Goal: Task Accomplishment & Management: Manage account settings

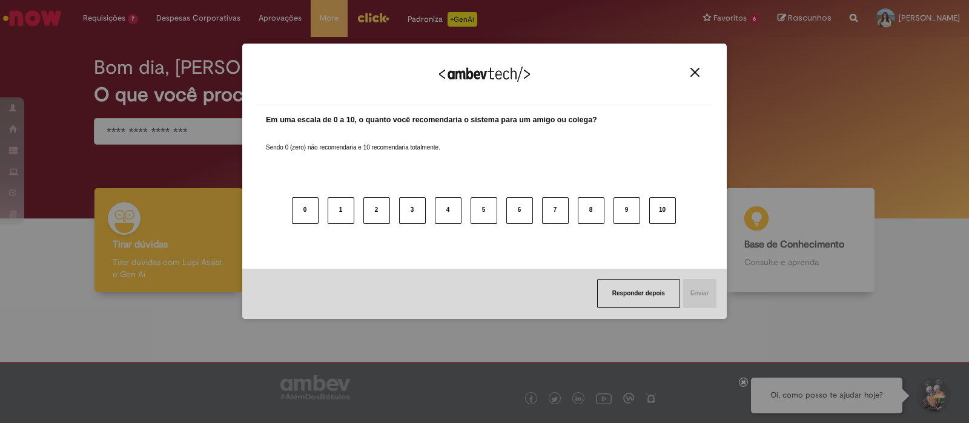
click at [696, 71] on img "Close" at bounding box center [694, 72] width 9 height 9
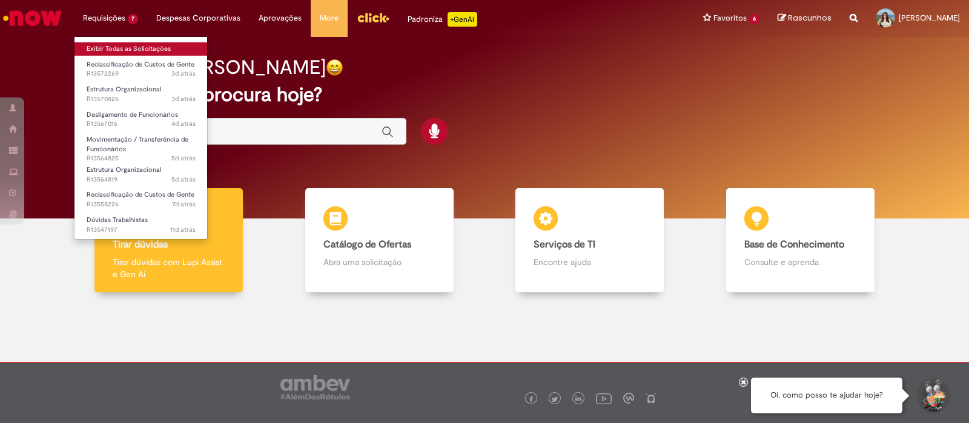
click at [108, 54] on link "Exibir Todas as Solicitações" at bounding box center [140, 48] width 133 height 13
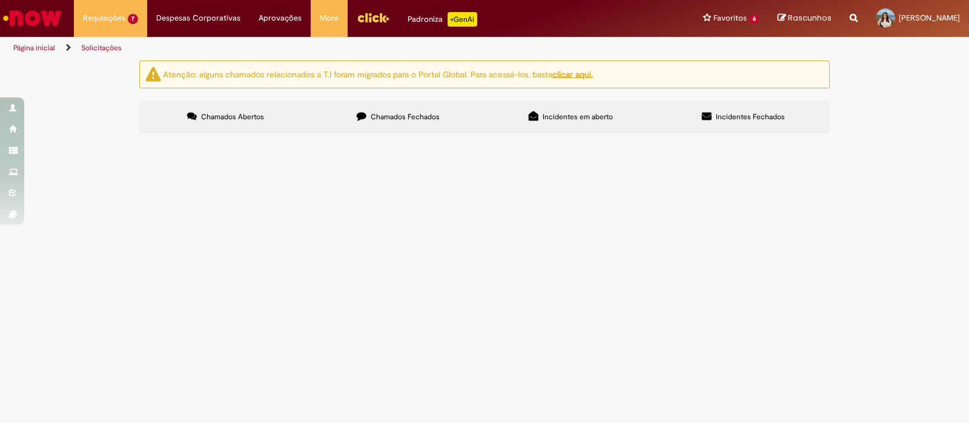
click at [0, 0] on span "oi time, poderia poderia ajustar o job family e dados dessa posição, por favor" at bounding box center [0, 0] width 0 height 0
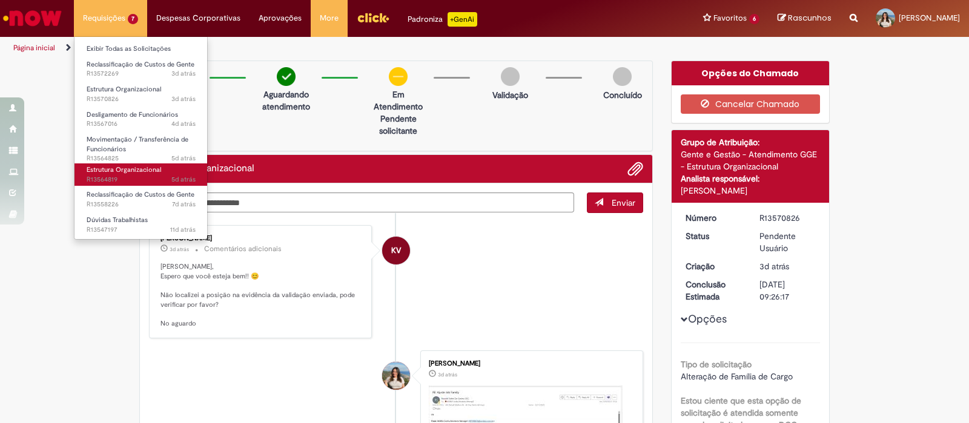
click at [127, 176] on span "5d atrás 5 dias atrás R13564819" at bounding box center [141, 180] width 109 height 10
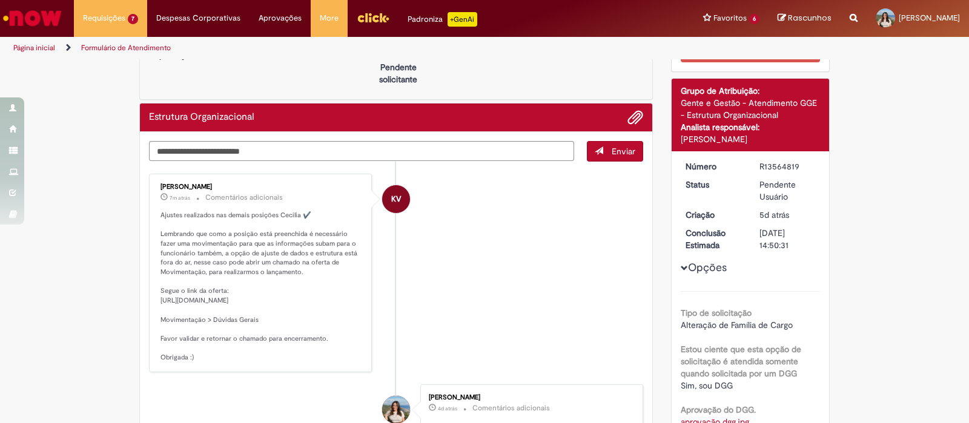
scroll to position [50, 0]
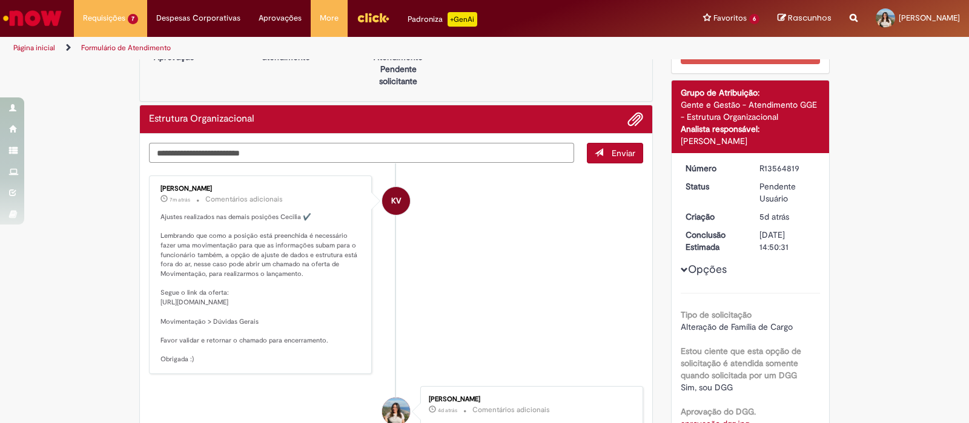
click at [559, 151] on textarea "Digite sua mensagem aqui..." at bounding box center [361, 153] width 425 height 21
type textarea "**********"
click at [624, 150] on span "Enviar" at bounding box center [624, 153] width 24 height 11
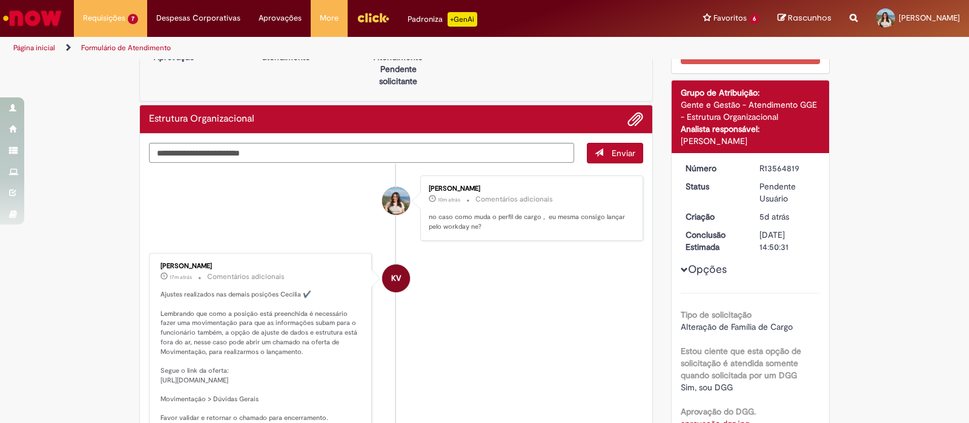
click at [283, 89] on div "Aguardando Aprovação Aguardando atendimento Em Atendimento Clique para exibir P…" at bounding box center [396, 56] width 514 height 91
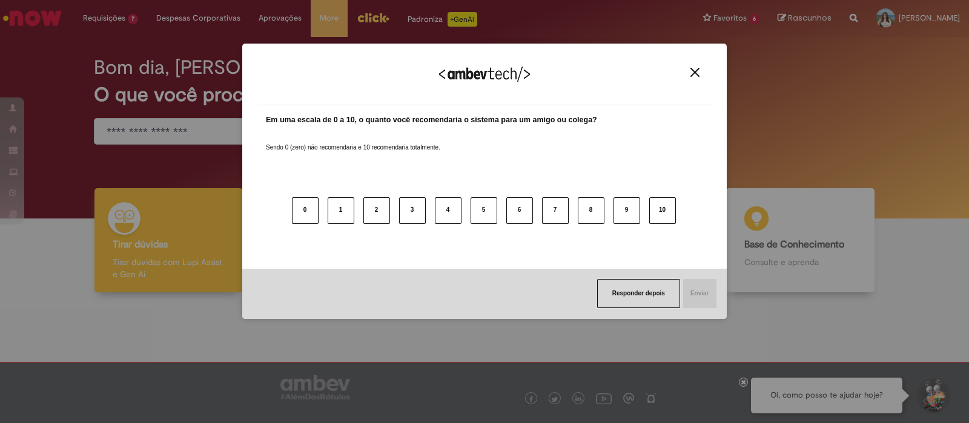
click at [702, 76] on button "Close" at bounding box center [695, 72] width 16 height 10
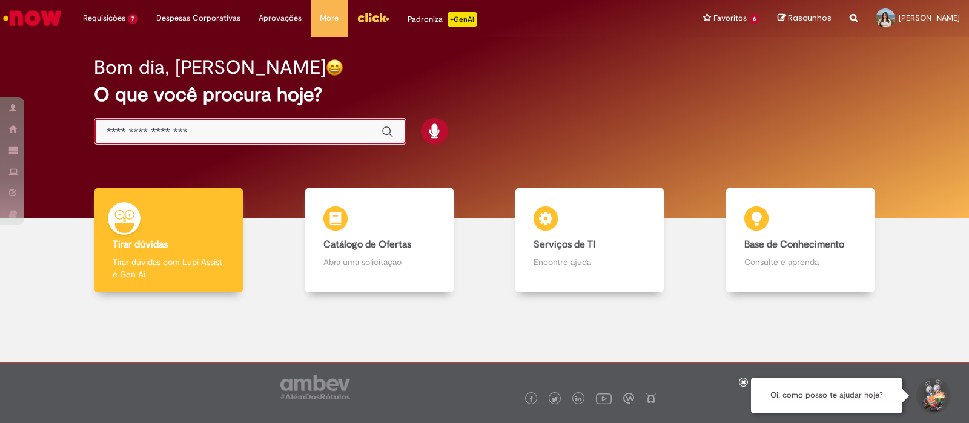
click at [358, 133] on input "Basta digitar aqui" at bounding box center [238, 132] width 263 height 14
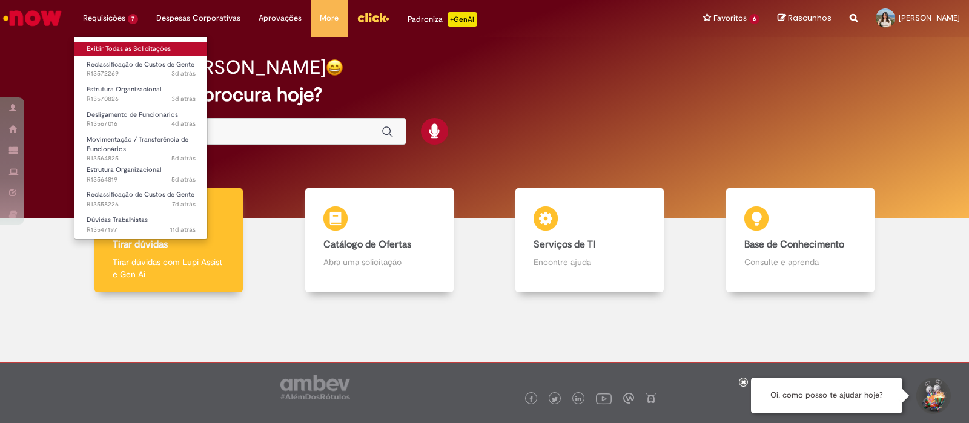
click at [123, 45] on link "Exibir Todas as Solicitações" at bounding box center [140, 48] width 133 height 13
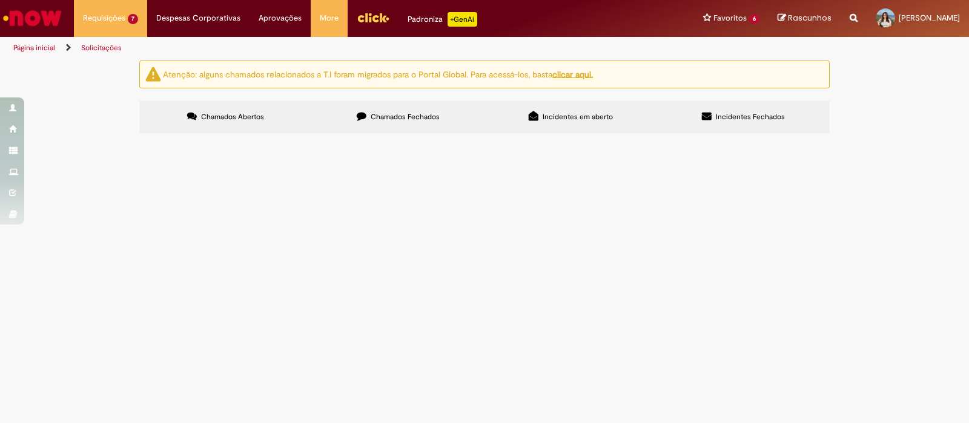
scroll to position [72, 0]
click at [0, 0] on span "time, poderiam ajustar as posições conforme validações devido mudança no job fa…" at bounding box center [0, 0] width 0 height 0
click at [0, 0] on tbody "R13572269 realizar reclassificação em anexo Aberto R13570826 Estrutura Organiza…" at bounding box center [0, 0] width 0 height 0
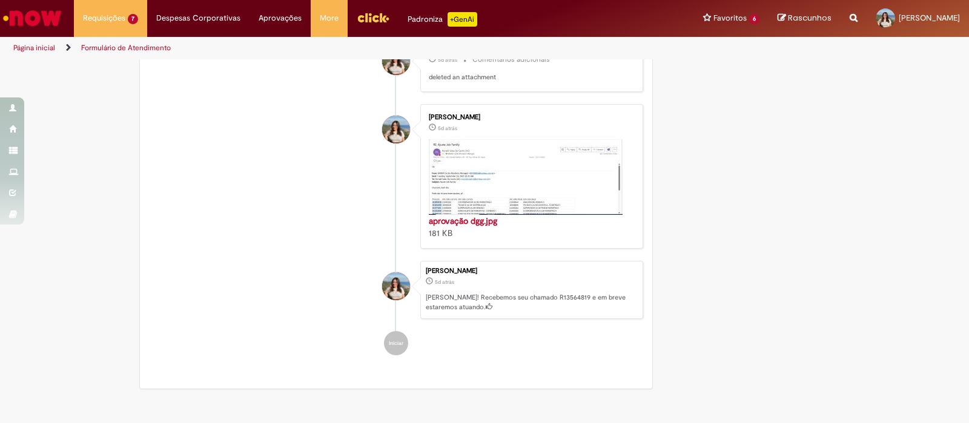
scroll to position [973, 0]
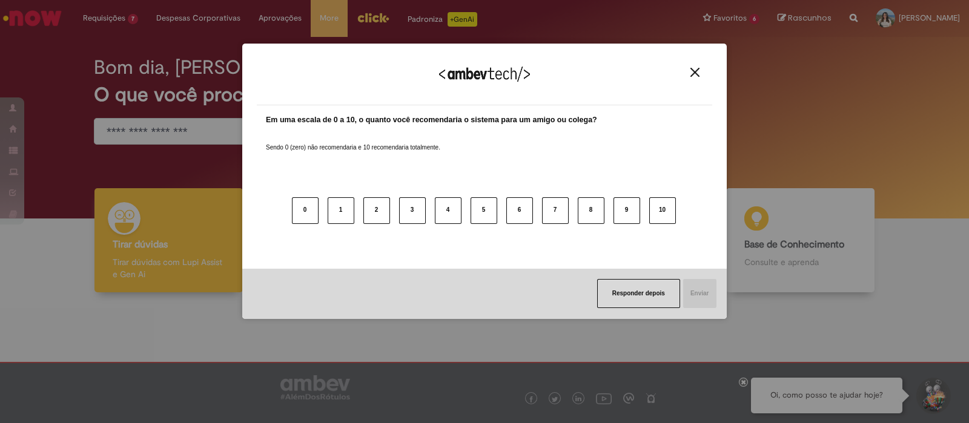
click at [694, 71] on img "Close" at bounding box center [694, 72] width 9 height 9
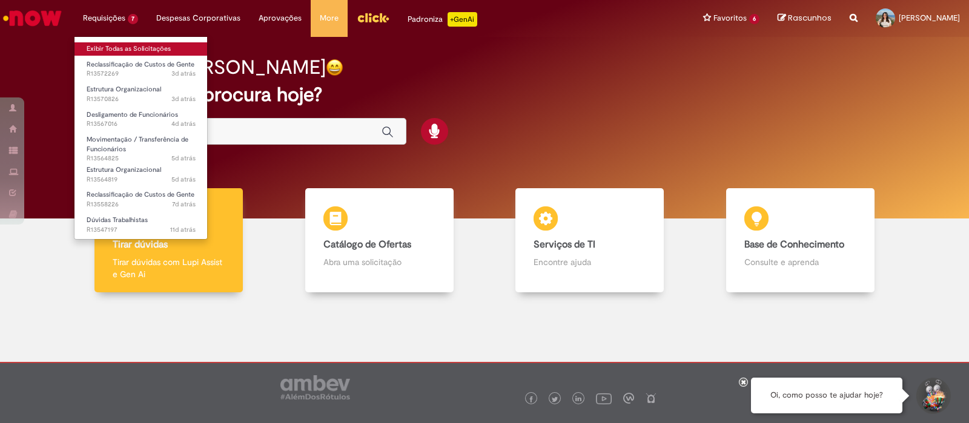
click at [122, 42] on link "Exibir Todas as Solicitações" at bounding box center [140, 48] width 133 height 13
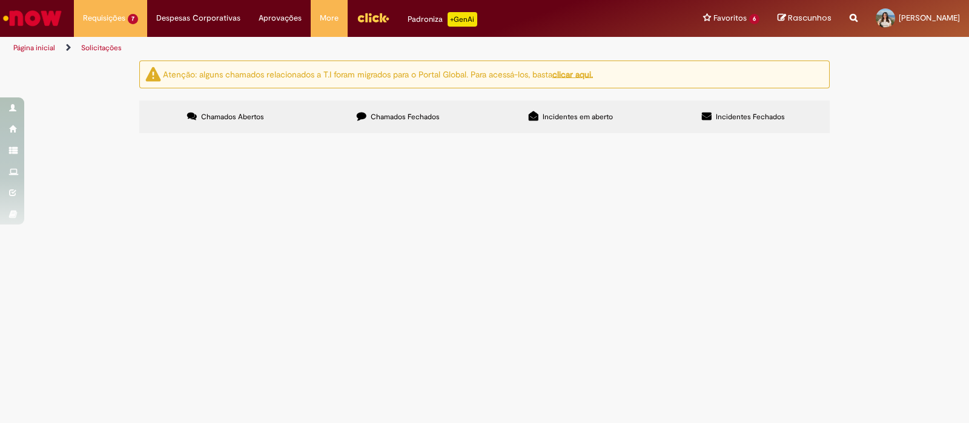
scroll to position [28, 0]
click at [0, 0] on span "oi time, poderia poderia ajustar o job family e dados dessa posição, por favor" at bounding box center [0, 0] width 0 height 0
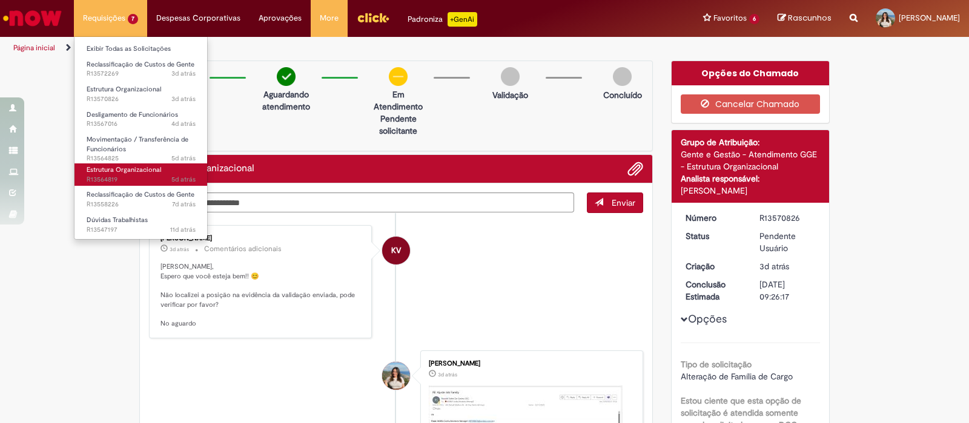
click at [152, 171] on span "Estrutura Organizacional" at bounding box center [124, 169] width 74 height 9
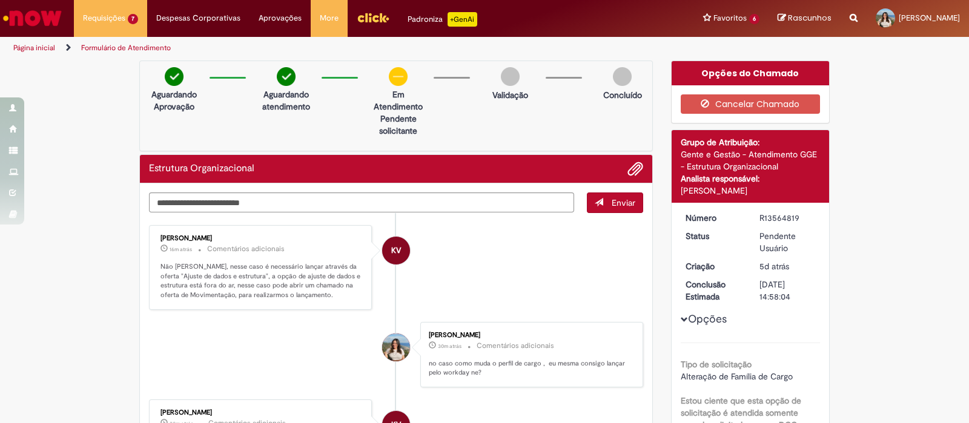
click at [479, 235] on li "KV [PERSON_NAME] 16m atrás 16 minutos atrás Comentários adicionais Não [PERSON_…" at bounding box center [396, 267] width 494 height 85
